Goal: Task Accomplishment & Management: Manage account settings

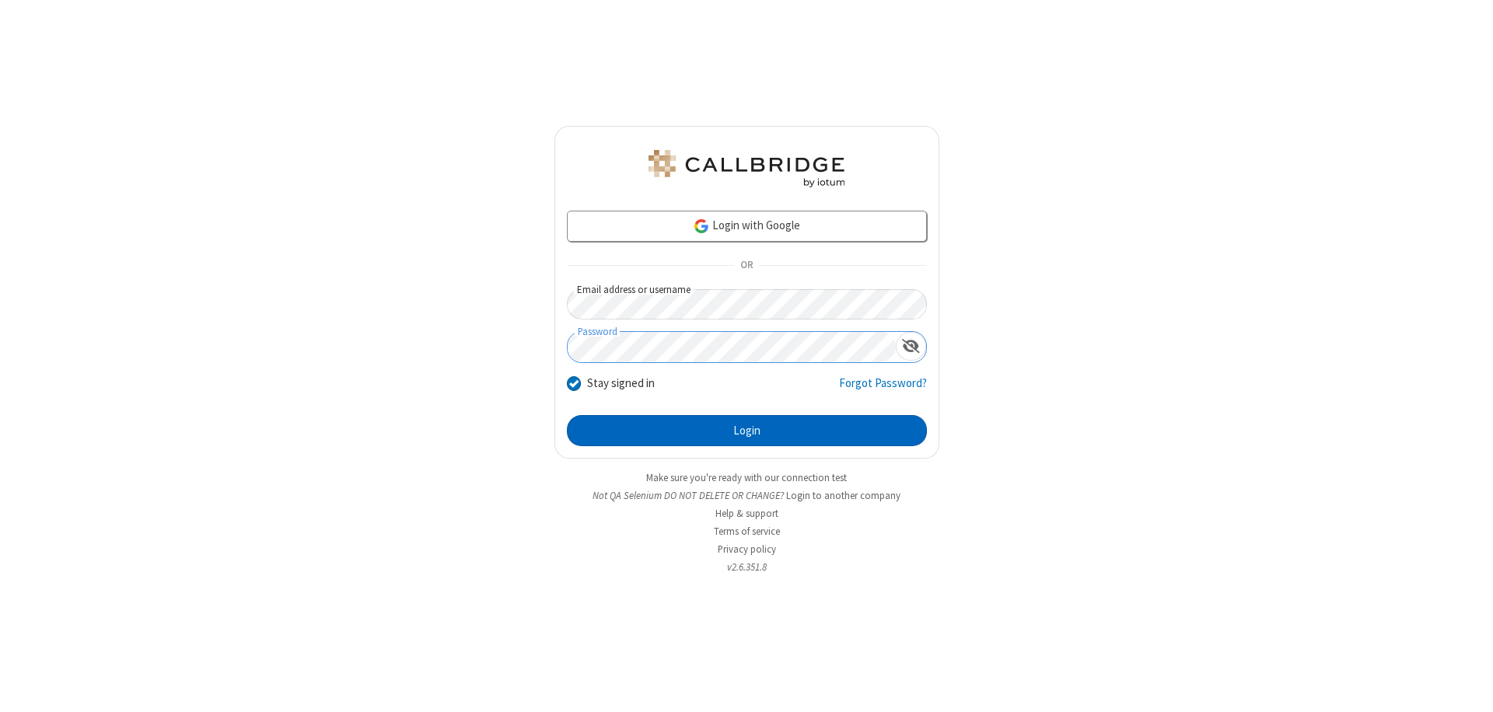
click at [746, 431] on button "Login" at bounding box center [747, 430] width 360 height 31
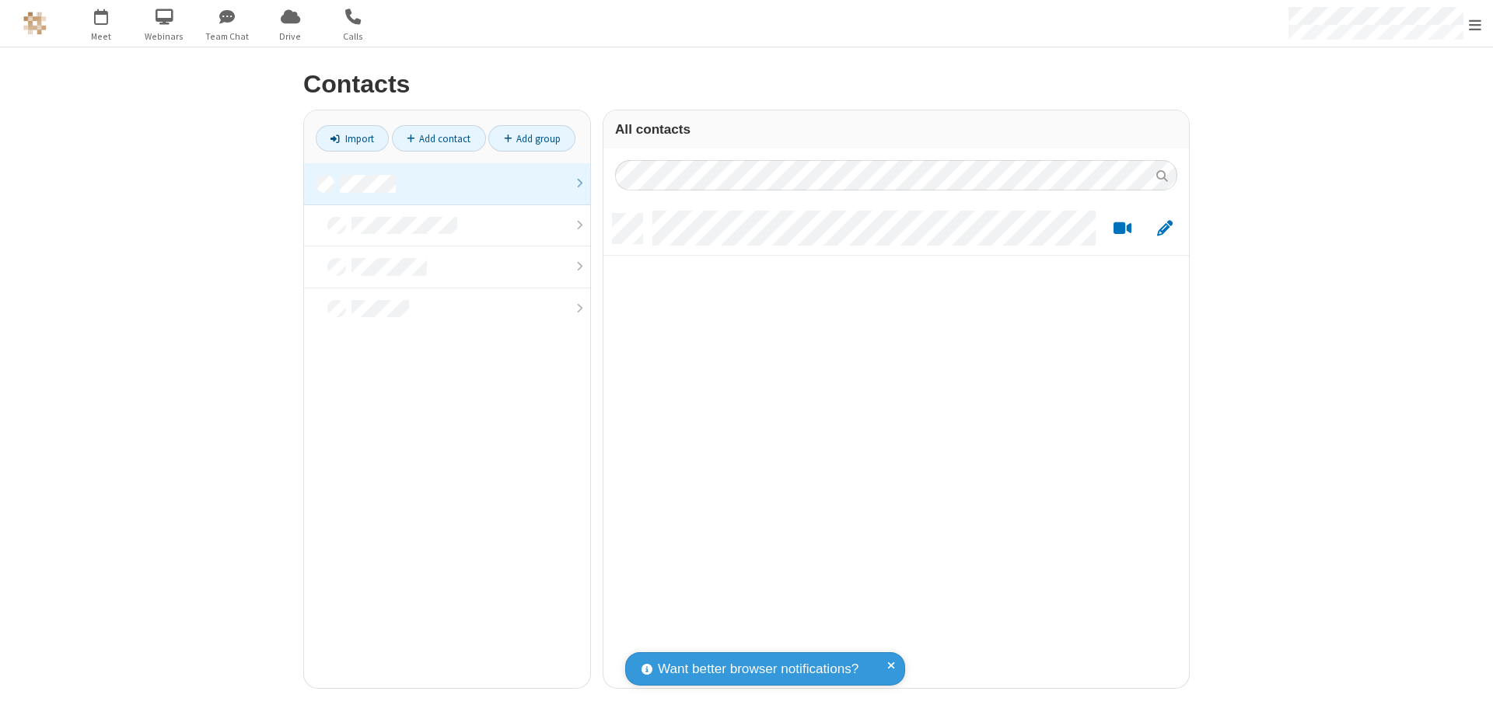
click at [447, 183] on link at bounding box center [447, 184] width 286 height 42
click at [438, 138] on link "Add contact" at bounding box center [439, 138] width 94 height 26
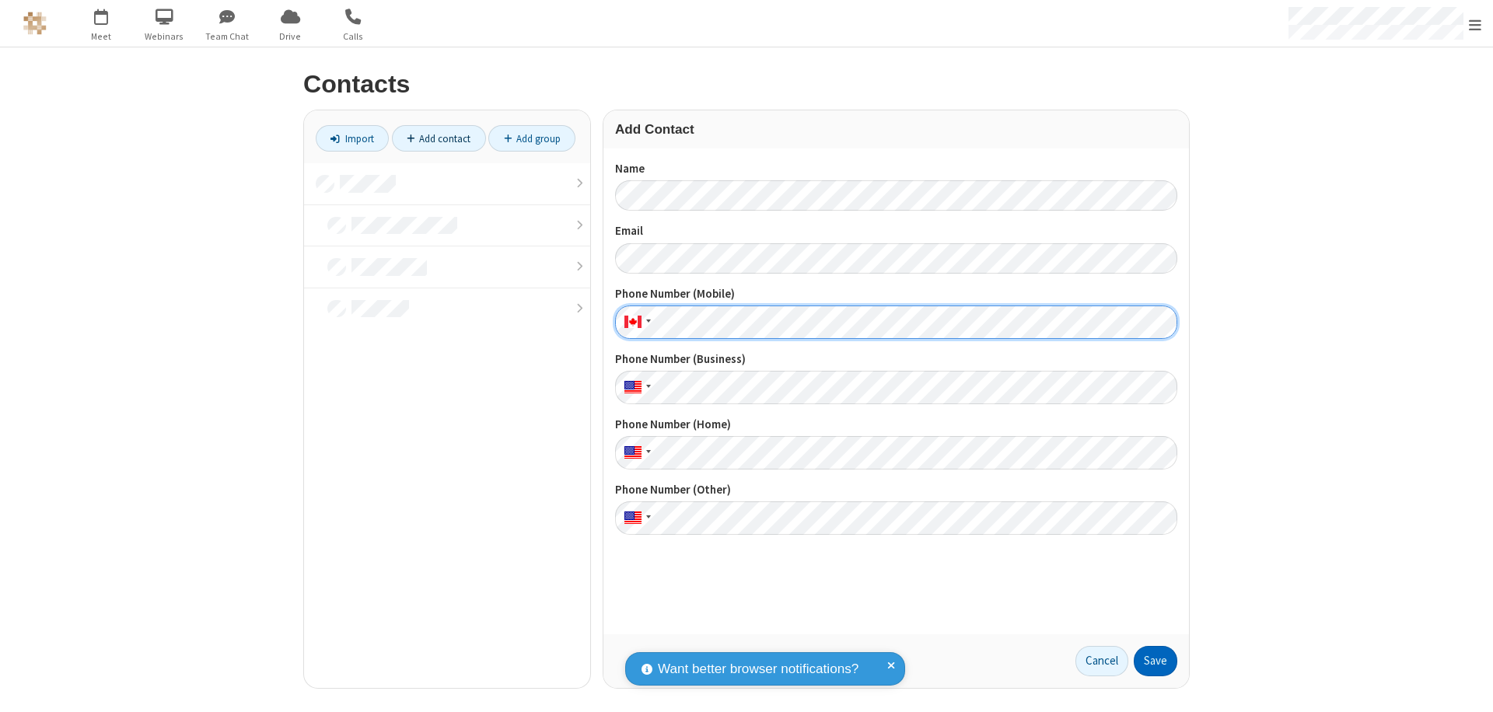
click at [1155, 661] on button "Save" at bounding box center [1155, 661] width 44 height 31
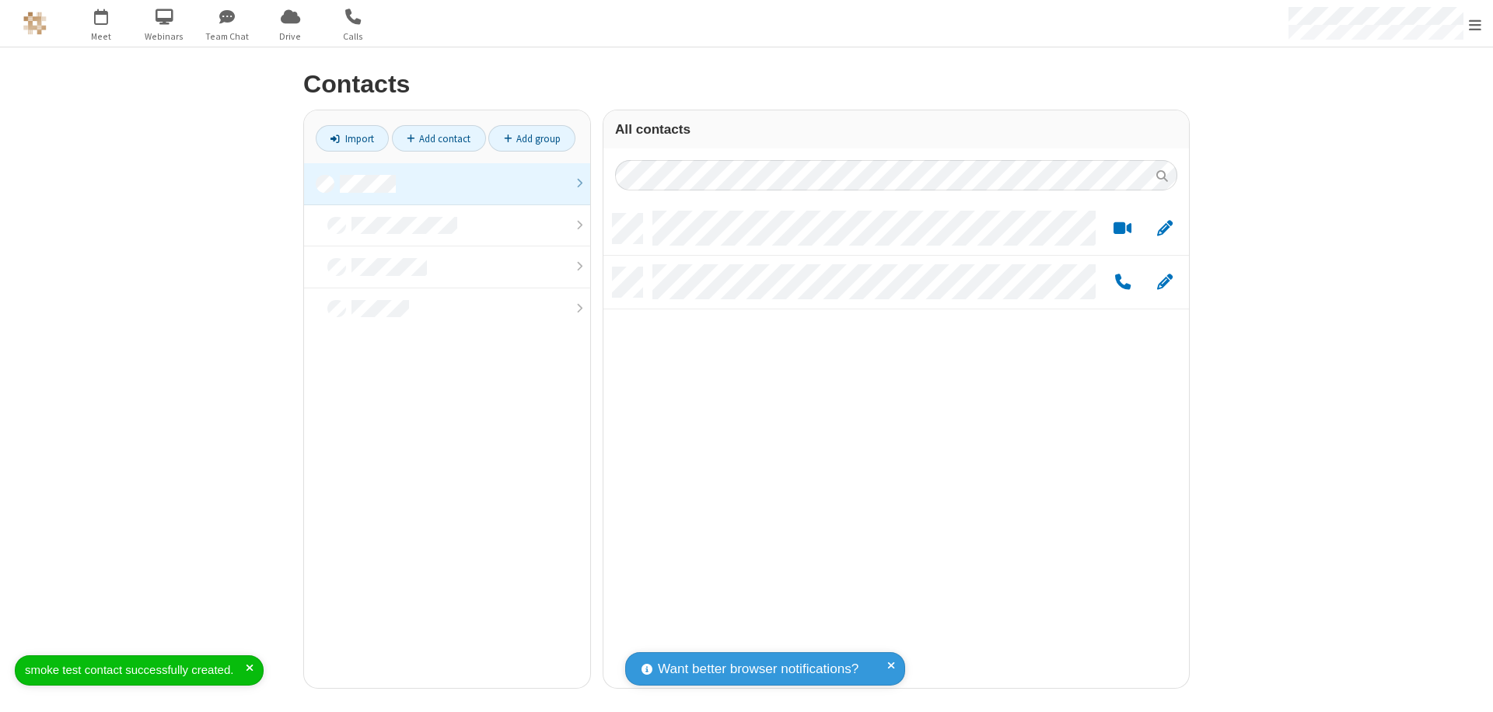
scroll to position [474, 574]
